Goal: Information Seeking & Learning: Learn about a topic

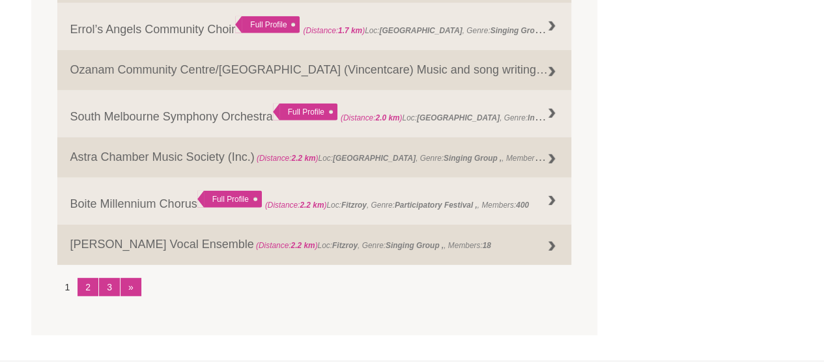
scroll to position [1759, 0]
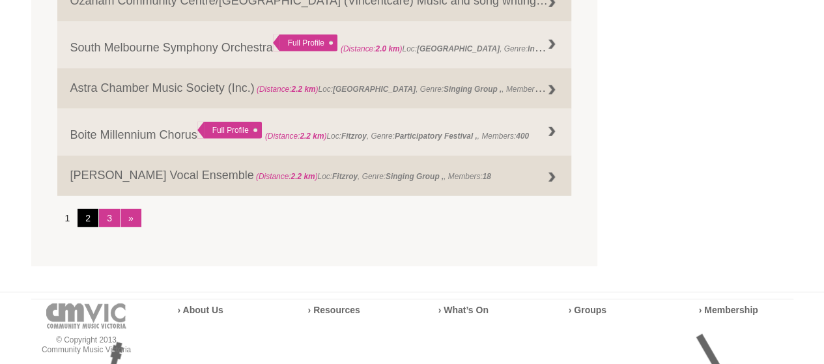
click at [85, 220] on link "2" at bounding box center [88, 218] width 21 height 18
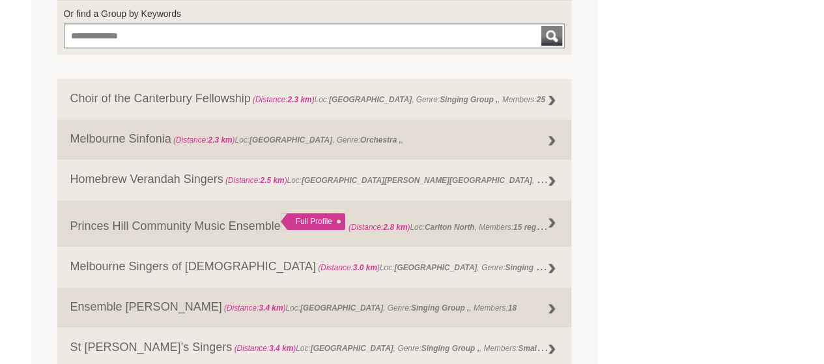
scroll to position [651, 0]
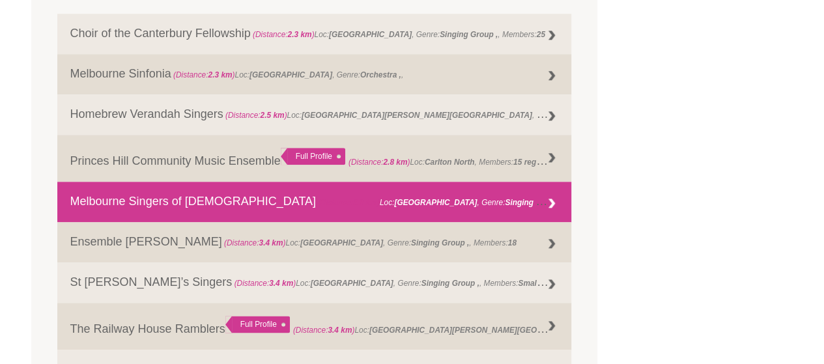
click at [353, 200] on strong "3.0 km" at bounding box center [365, 202] width 24 height 9
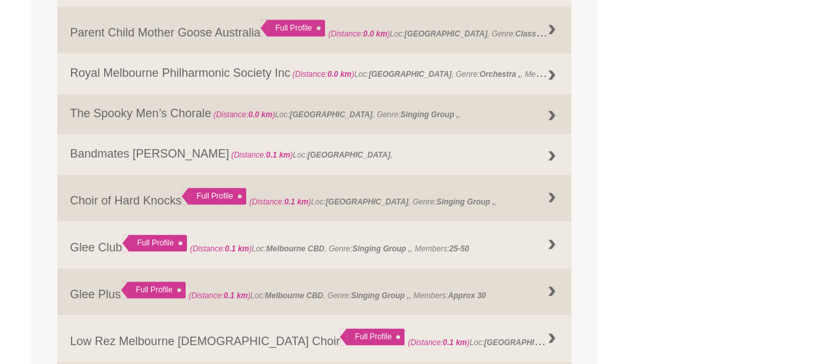
scroll to position [782, 0]
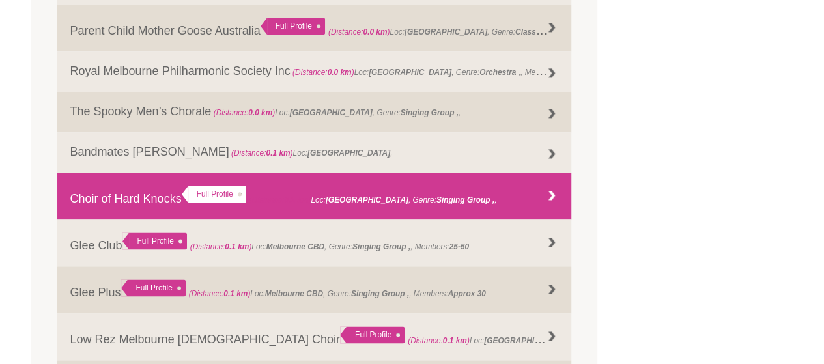
click at [187, 195] on div "Full Profile" at bounding box center [214, 194] width 64 height 17
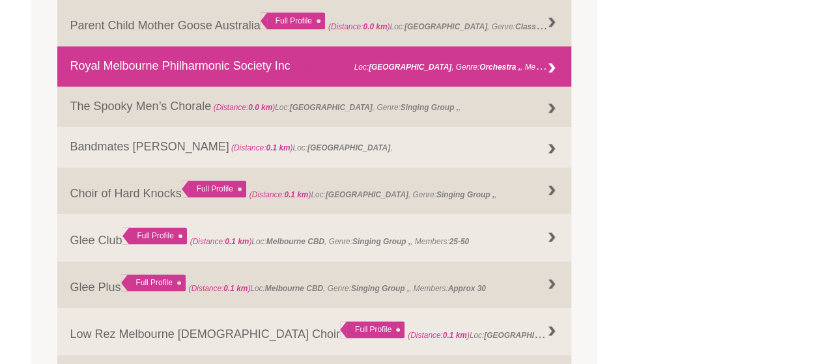
scroll to position [851, 0]
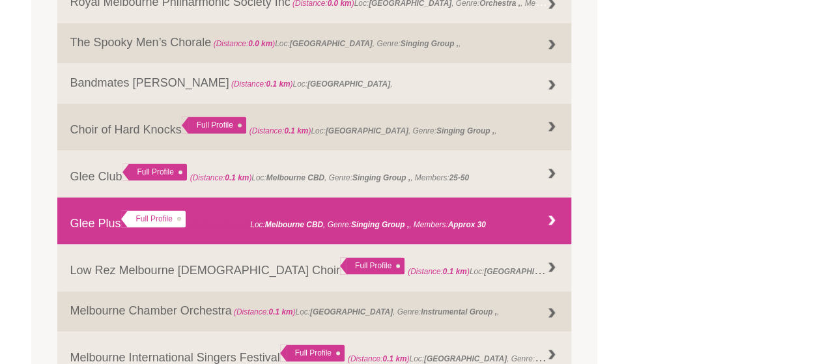
click at [109, 224] on link "Glee Plus Full Profile (Distance: 0.1 km ) Loc: Melbourne CBD , Genre: , Member…" at bounding box center [314, 220] width 515 height 47
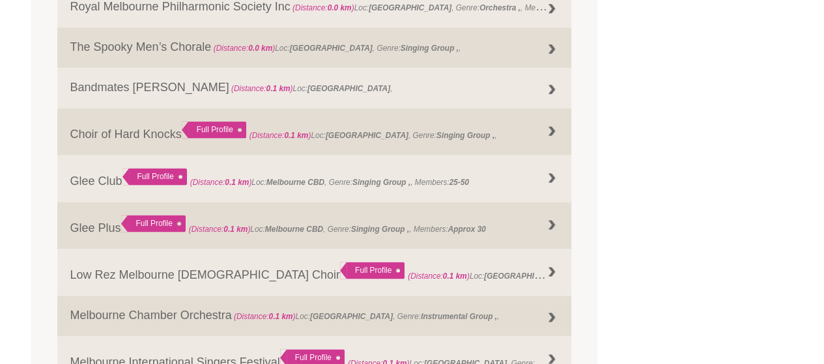
scroll to position [851, 0]
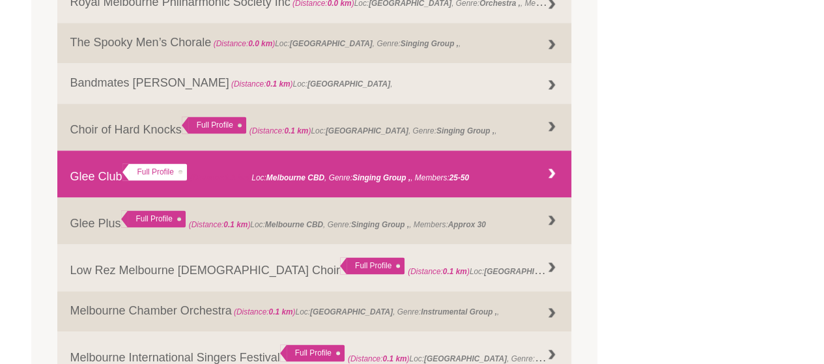
click at [91, 181] on link "Glee Club Full Profile (Distance: 0.1 km ) Loc: Melbourne CBD , Genre: , Member…" at bounding box center [314, 173] width 515 height 47
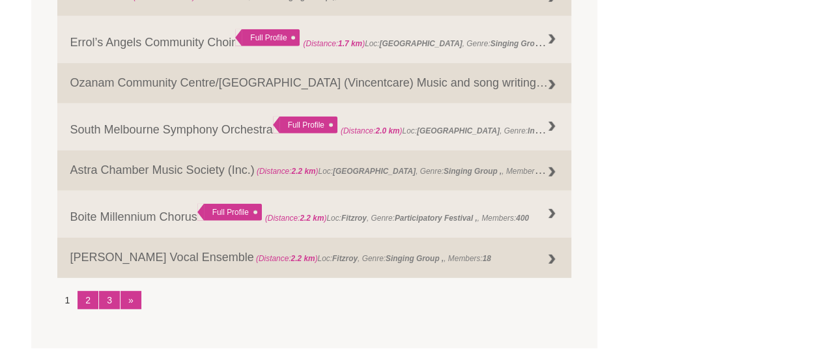
scroll to position [1698, 0]
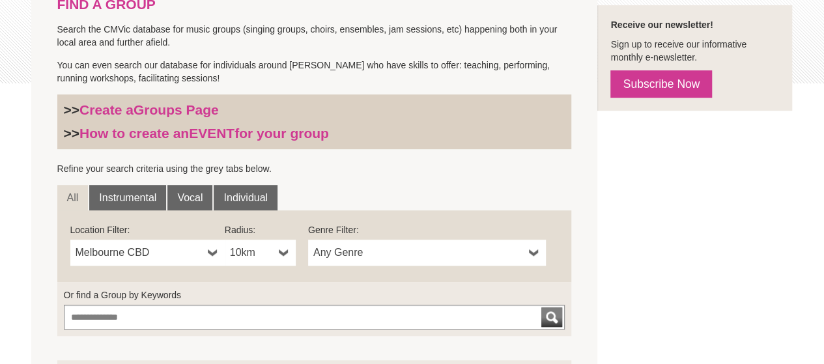
scroll to position [326, 0]
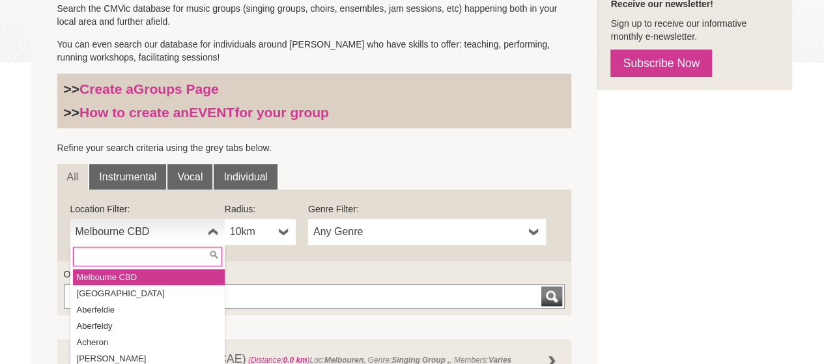
click at [208, 230] on b at bounding box center [213, 232] width 10 height 26
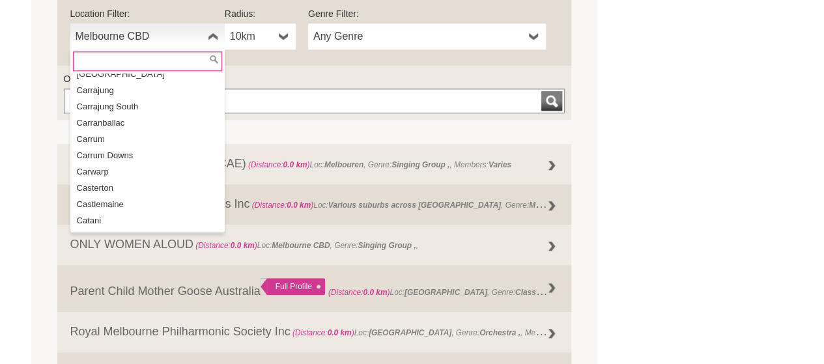
scroll to position [4819, 0]
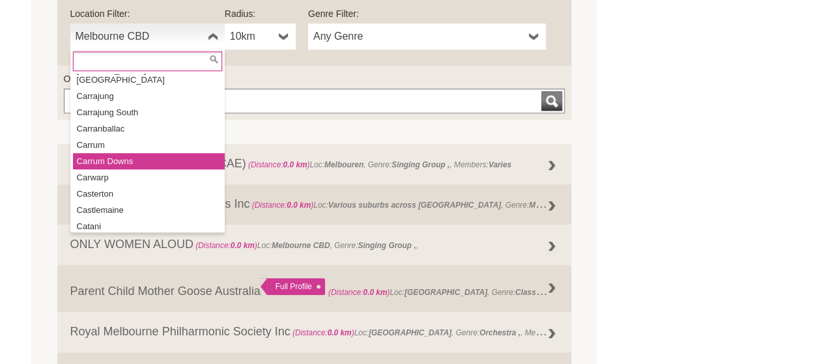
click at [155, 153] on li "Carrum Downs" at bounding box center [149, 161] width 152 height 16
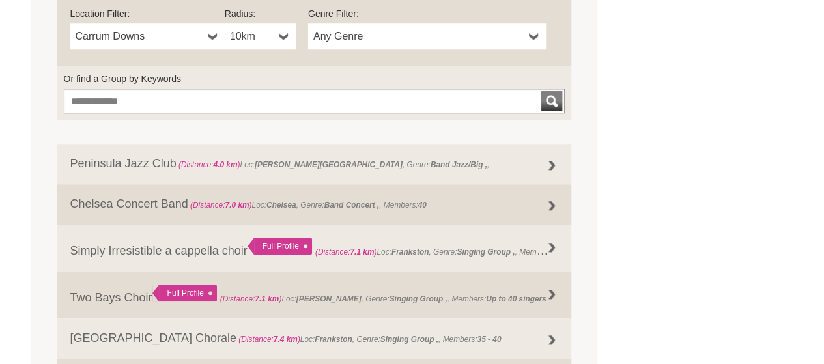
click at [282, 35] on b at bounding box center [284, 36] width 10 height 26
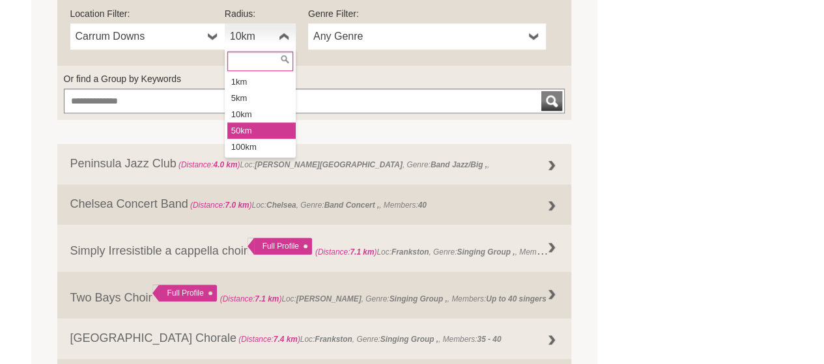
click at [269, 132] on li "50km" at bounding box center [261, 130] width 68 height 16
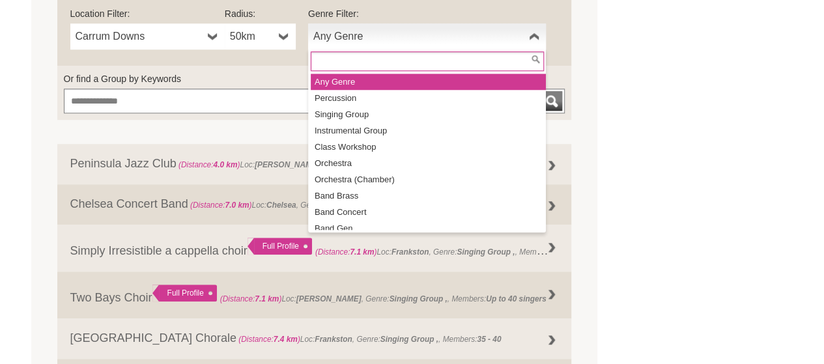
click at [537, 38] on b at bounding box center [534, 36] width 10 height 26
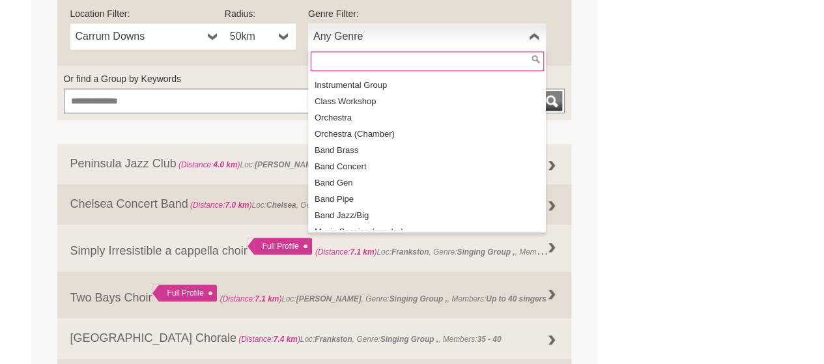
scroll to position [0, 0]
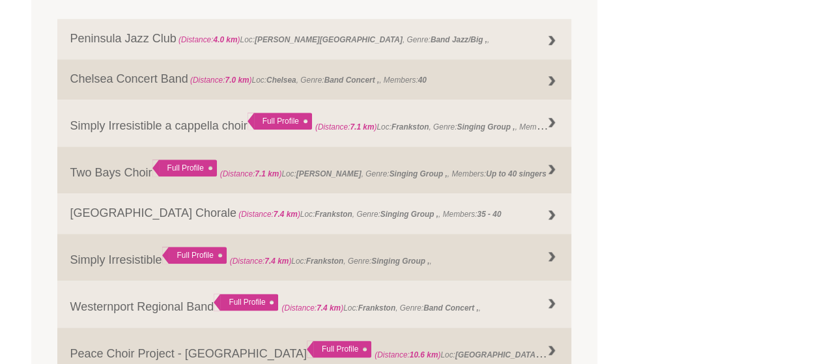
scroll to position [651, 0]
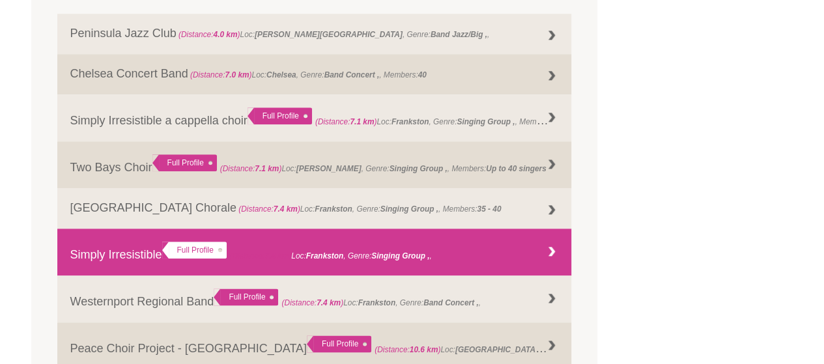
click at [122, 253] on link "Simply Irresistible Full Profile (Distance: 7.4 km ) Loc: Frankston , Genre: ," at bounding box center [314, 252] width 515 height 47
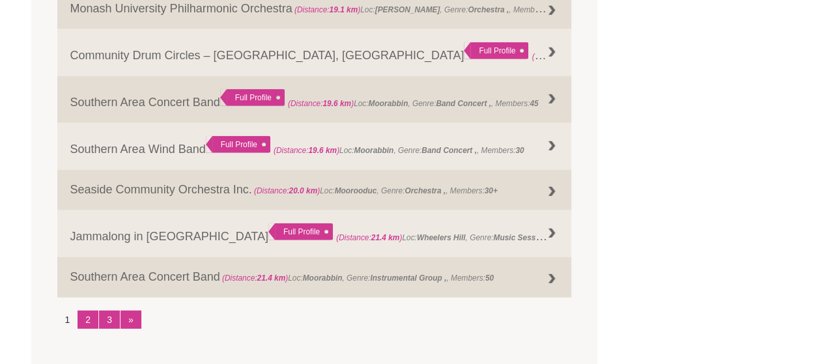
scroll to position [1694, 0]
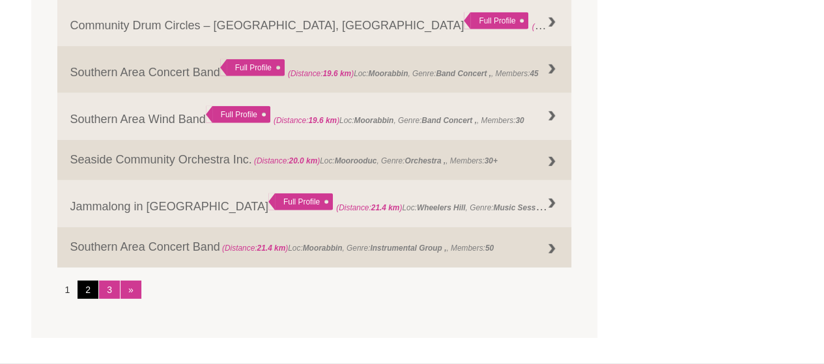
click at [90, 289] on link "2" at bounding box center [88, 290] width 21 height 18
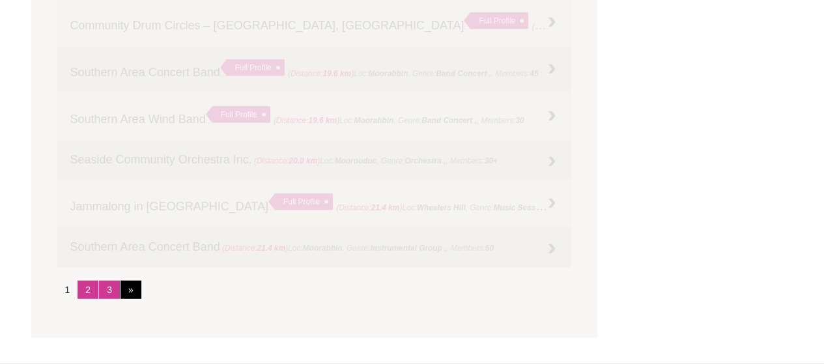
click at [130, 291] on link "»" at bounding box center [131, 290] width 21 height 18
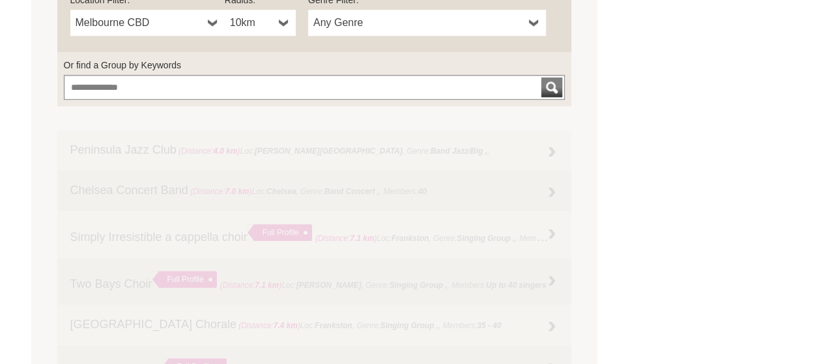
scroll to position [651, 0]
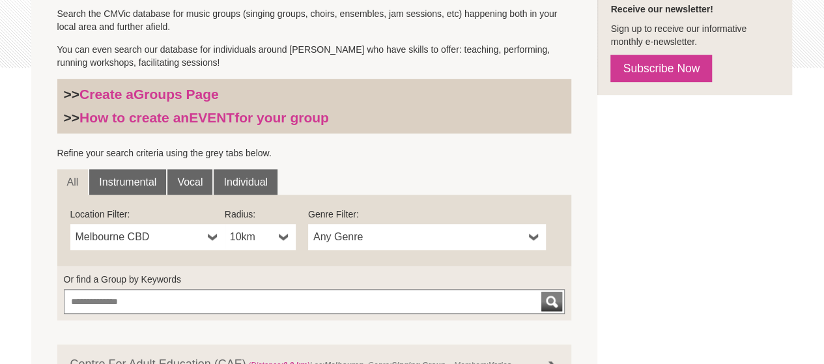
scroll to position [456, 0]
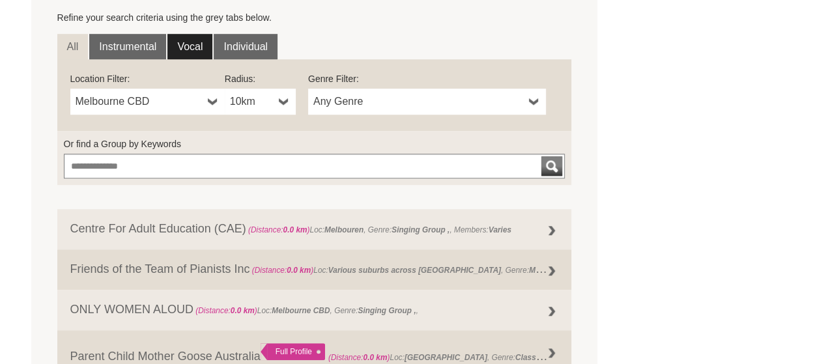
click at [194, 41] on link "Vocal" at bounding box center [189, 47] width 45 height 26
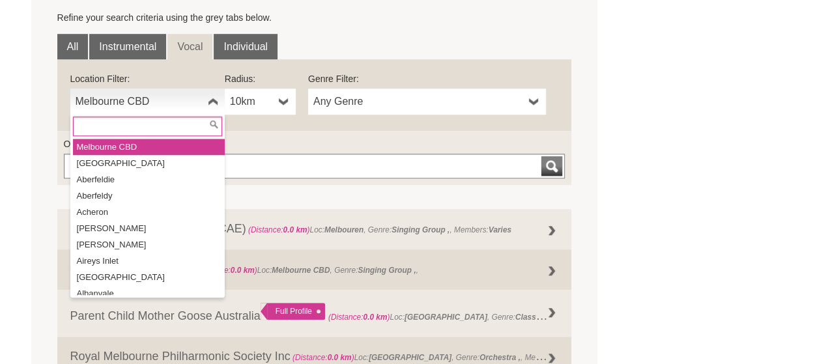
click at [214, 104] on b at bounding box center [213, 102] width 10 height 26
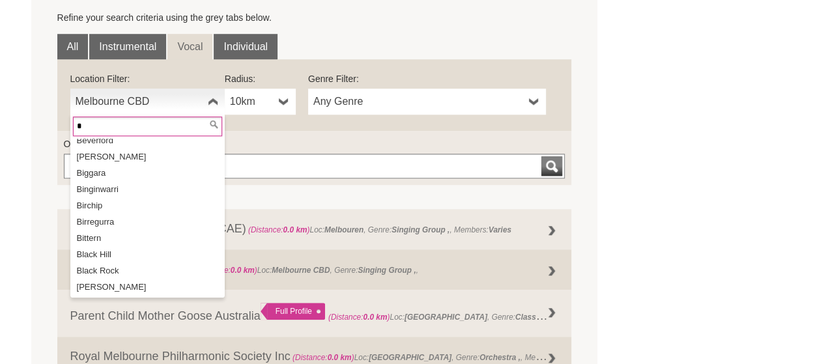
scroll to position [0, 0]
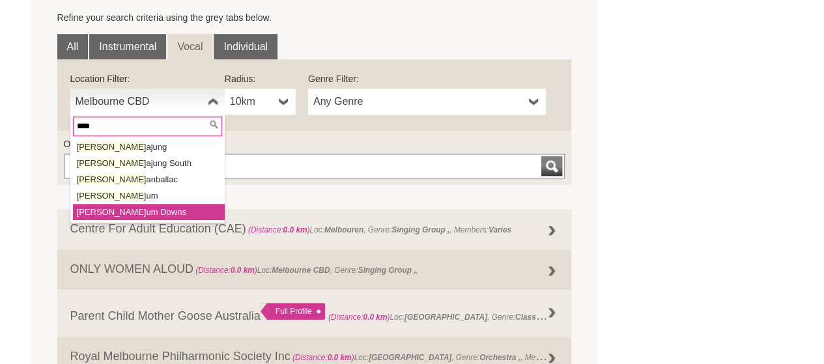
type input "****"
click at [137, 214] on li "Carr um Downs" at bounding box center [149, 212] width 152 height 16
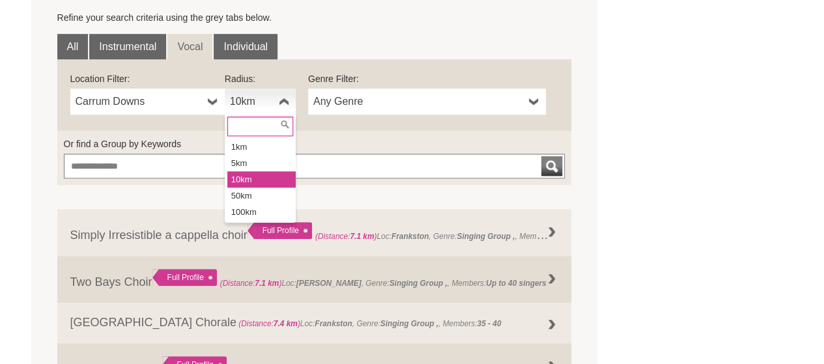
click at [279, 98] on b at bounding box center [284, 102] width 10 height 26
click at [269, 195] on li "50km" at bounding box center [261, 196] width 68 height 16
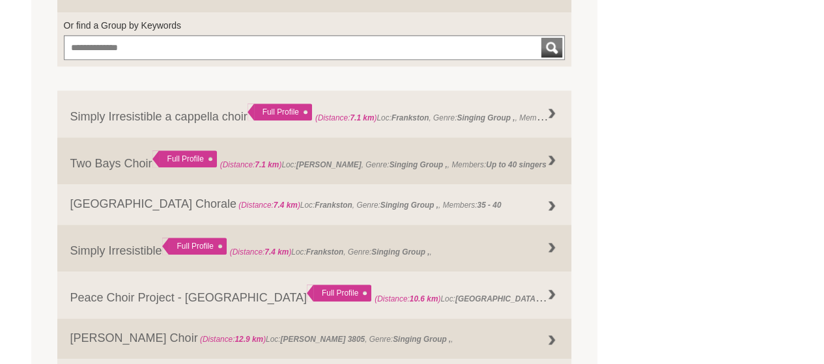
scroll to position [586, 0]
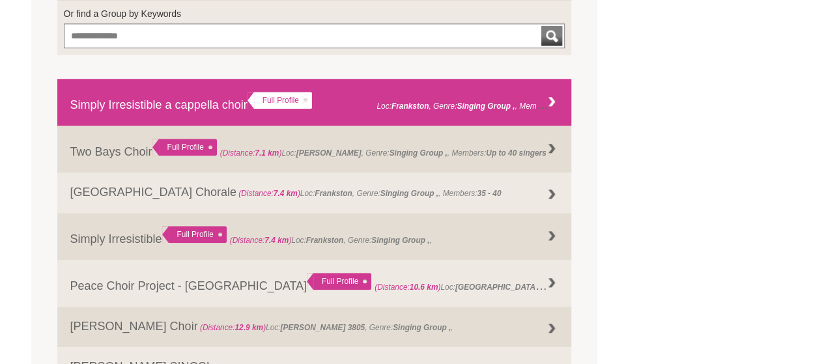
click at [208, 104] on link "Simply Irresistible a cappella choir Full Profile (Distance: 7.1 km ) Loc: Fran…" at bounding box center [314, 102] width 515 height 47
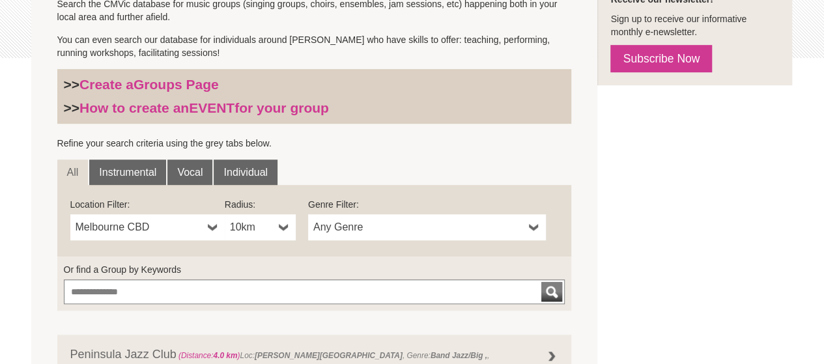
scroll to position [330, 0]
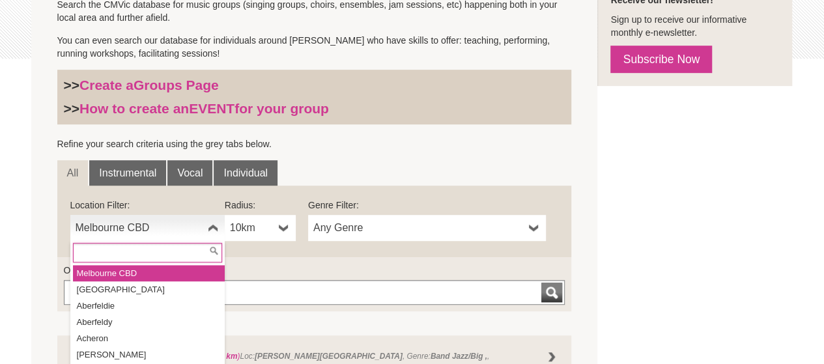
click at [143, 228] on span "Melbourne CBD" at bounding box center [139, 228] width 127 height 16
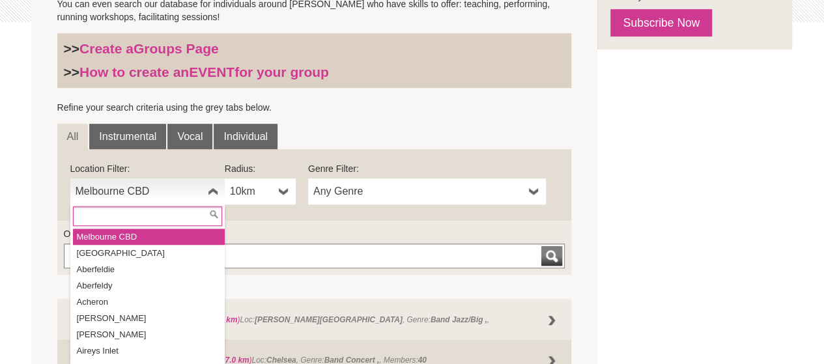
scroll to position [395, 0]
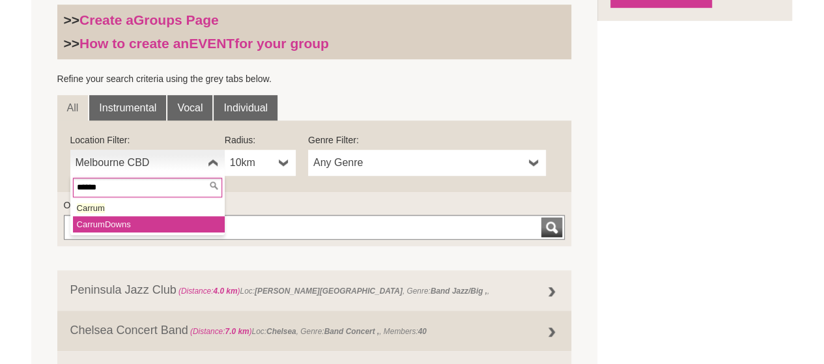
type input "******"
click at [143, 228] on li "Carrum Downs" at bounding box center [149, 224] width 152 height 16
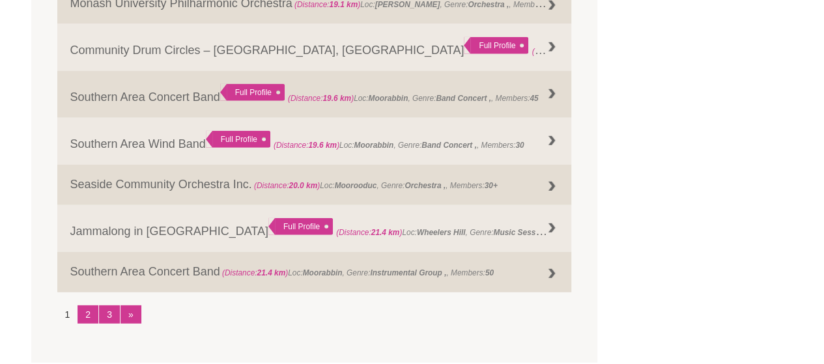
scroll to position [1698, 0]
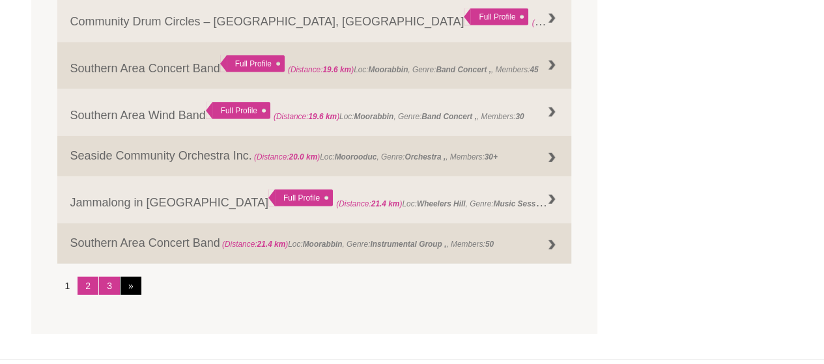
click at [132, 287] on link "»" at bounding box center [131, 286] width 21 height 18
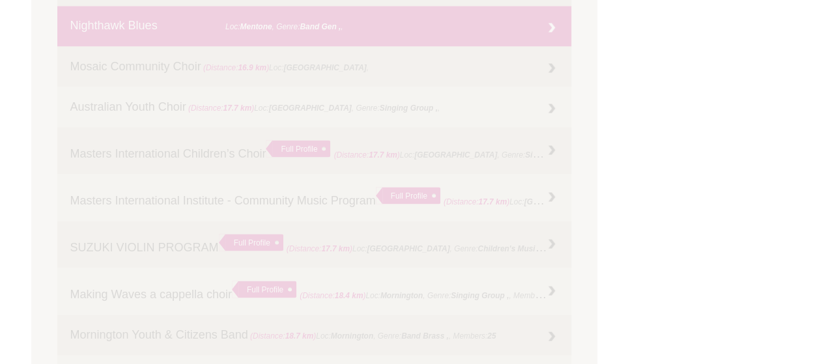
scroll to position [395, 0]
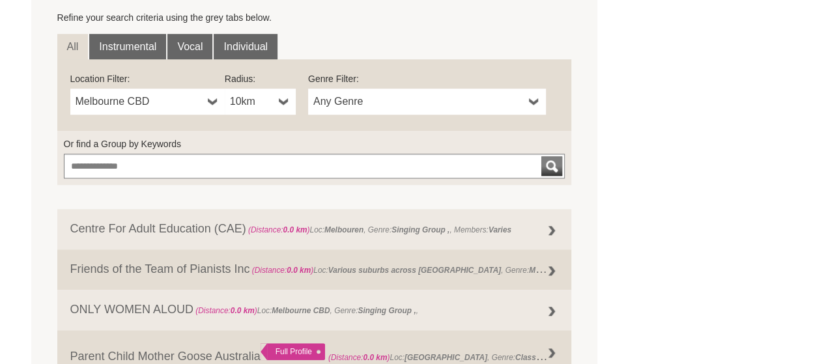
scroll to position [521, 0]
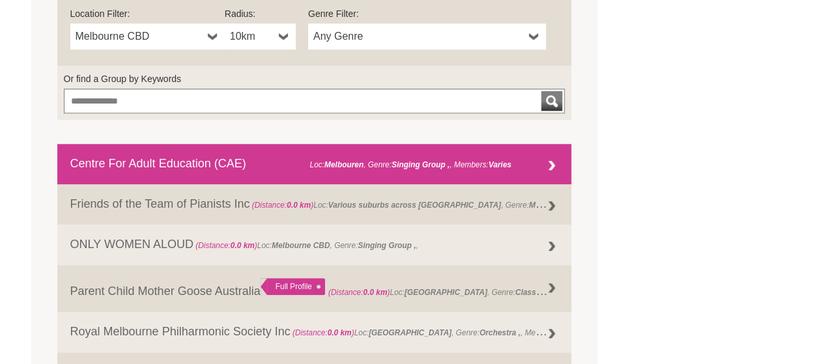
click at [196, 154] on link "Centre For Adult Education (CAE) (Distance: 0.0 km ) Loc: [GEOGRAPHIC_DATA] , G…" at bounding box center [314, 164] width 515 height 40
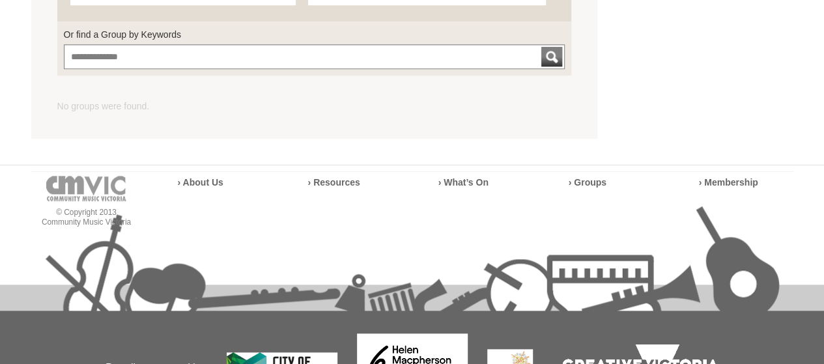
scroll to position [586, 0]
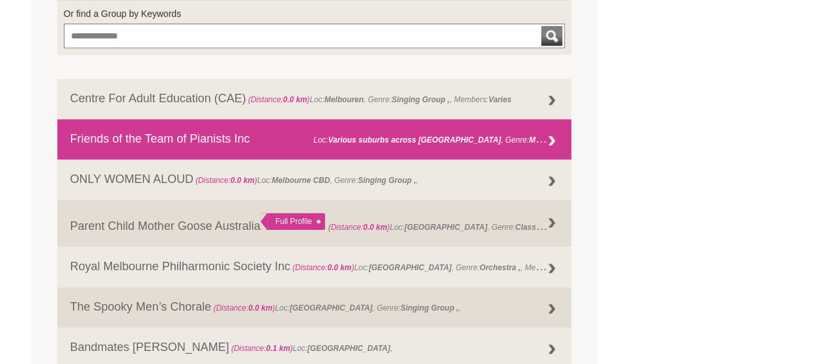
click at [120, 134] on link "Friends of the Team of Pianists Inc (Distance: 0.0 km ) Loc: Various suburbs ac…" at bounding box center [314, 139] width 515 height 40
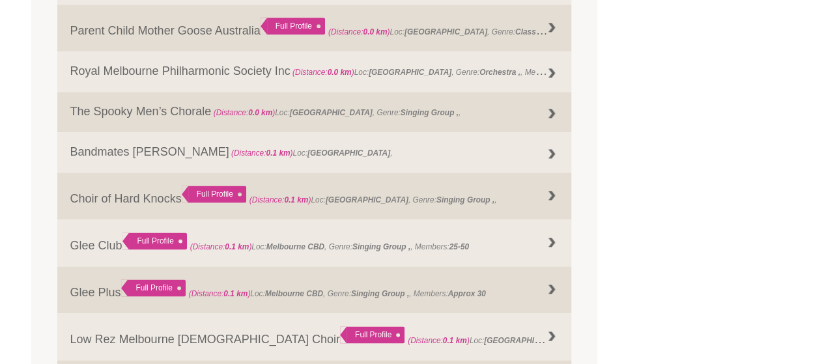
scroll to position [847, 0]
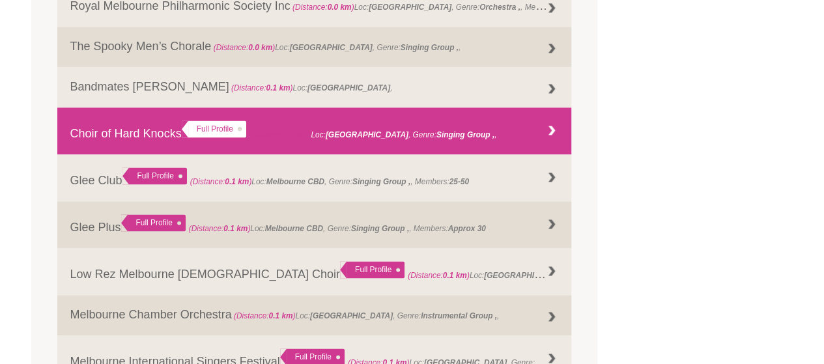
click at [109, 124] on link "Choir of Hard Knocks Full Profile (Distance: 0.1 km ) Loc: Melbourne , Genre: ," at bounding box center [314, 130] width 515 height 47
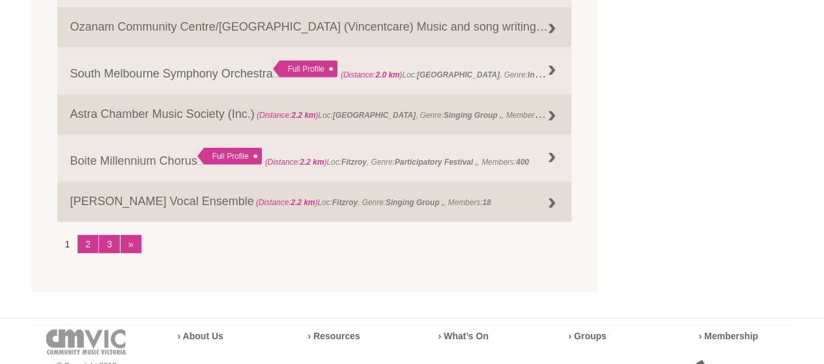
scroll to position [1763, 0]
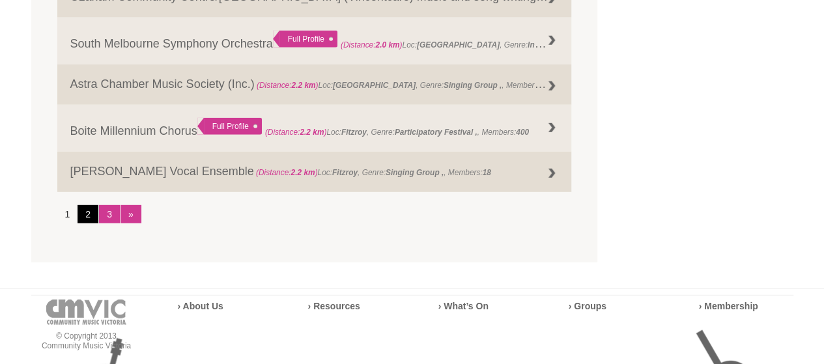
click at [85, 214] on link "2" at bounding box center [88, 214] width 21 height 18
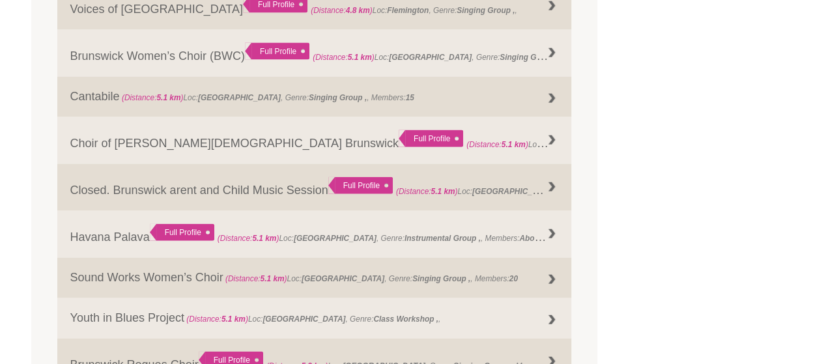
scroll to position [1437, 0]
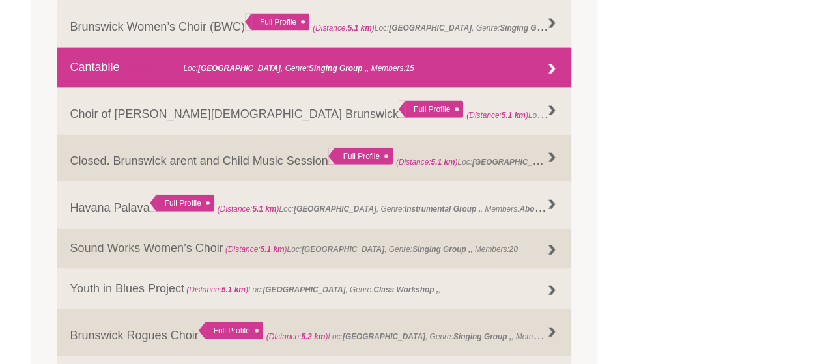
click at [131, 70] on span "(Distance: 5.1 km )" at bounding box center [153, 68] width 62 height 9
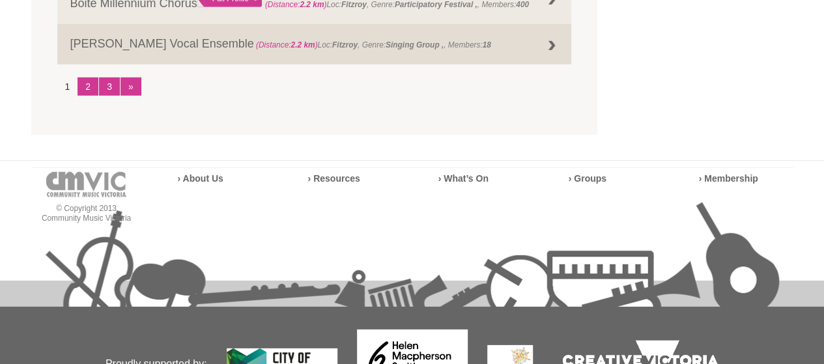
scroll to position [1954, 0]
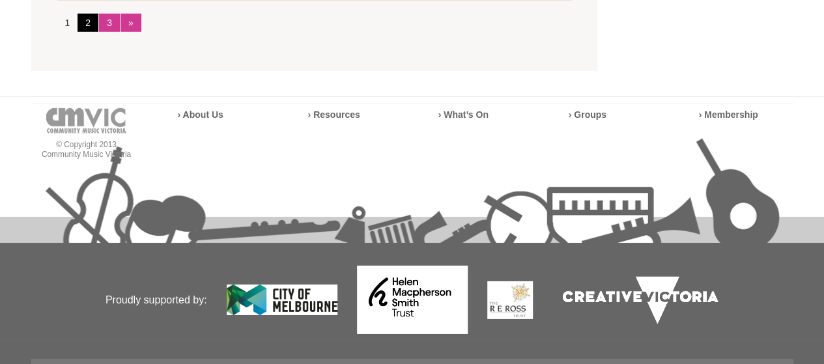
click at [85, 21] on link "2" at bounding box center [88, 23] width 21 height 18
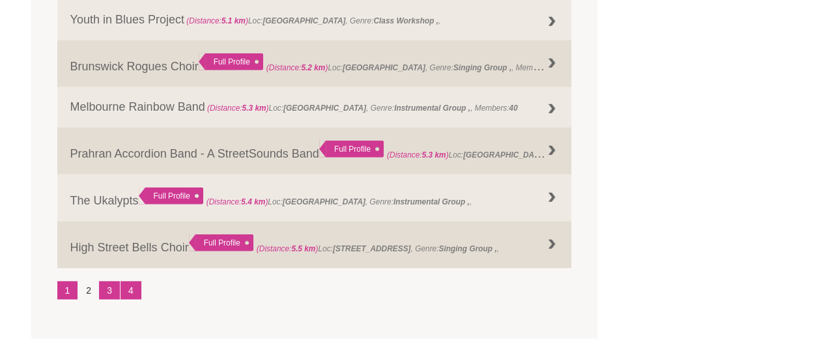
scroll to position [1759, 0]
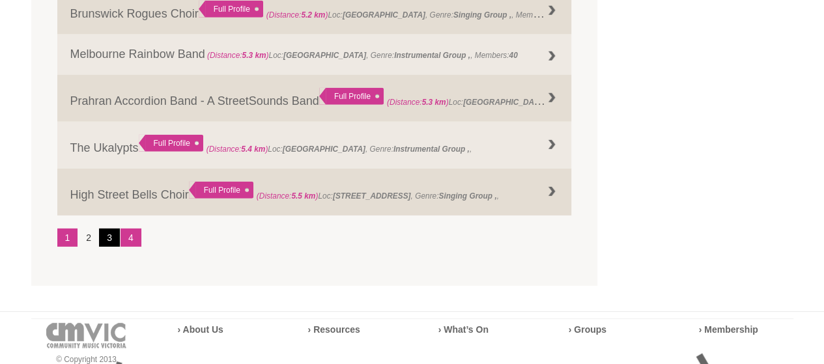
click at [111, 240] on link "3" at bounding box center [109, 238] width 21 height 18
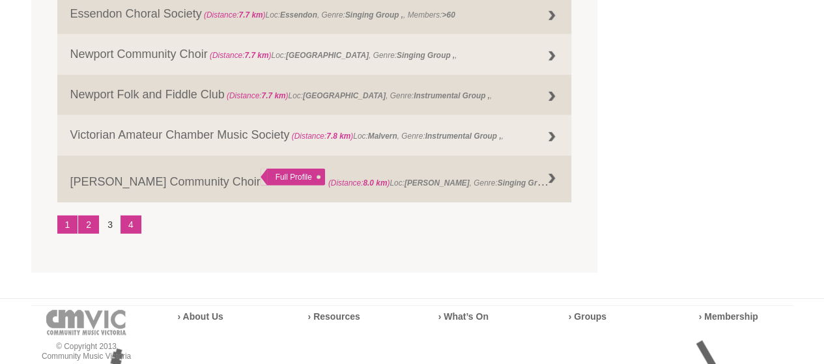
scroll to position [1824, 0]
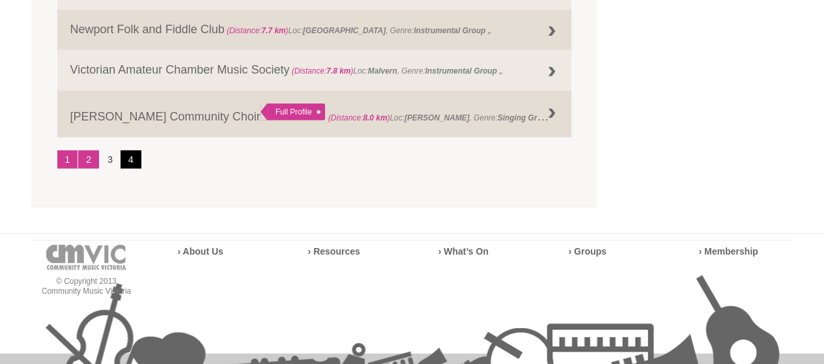
click at [128, 158] on link "4" at bounding box center [131, 159] width 21 height 18
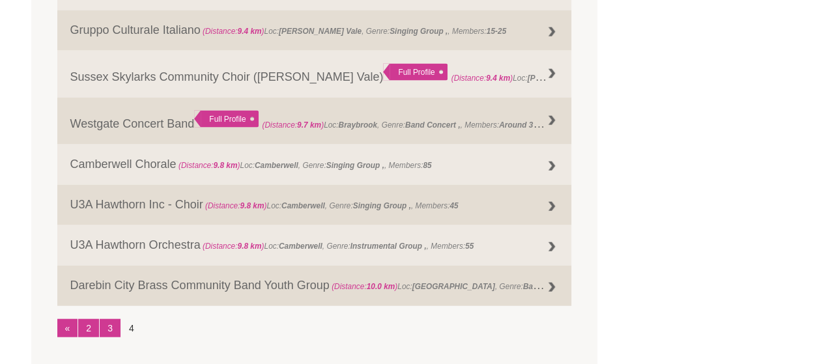
scroll to position [1324, 0]
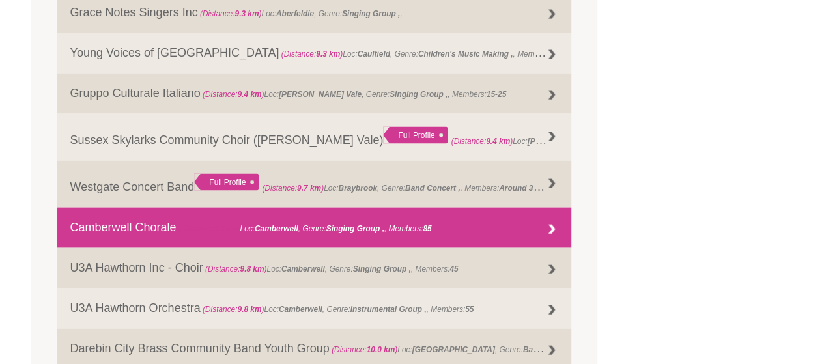
click at [124, 220] on link "Camberwell Chorale (Distance: 9.8 km ) Loc: Camberwell , Genre: Singing Group ,…" at bounding box center [314, 228] width 515 height 40
